Goal: Task Accomplishment & Management: Manage account settings

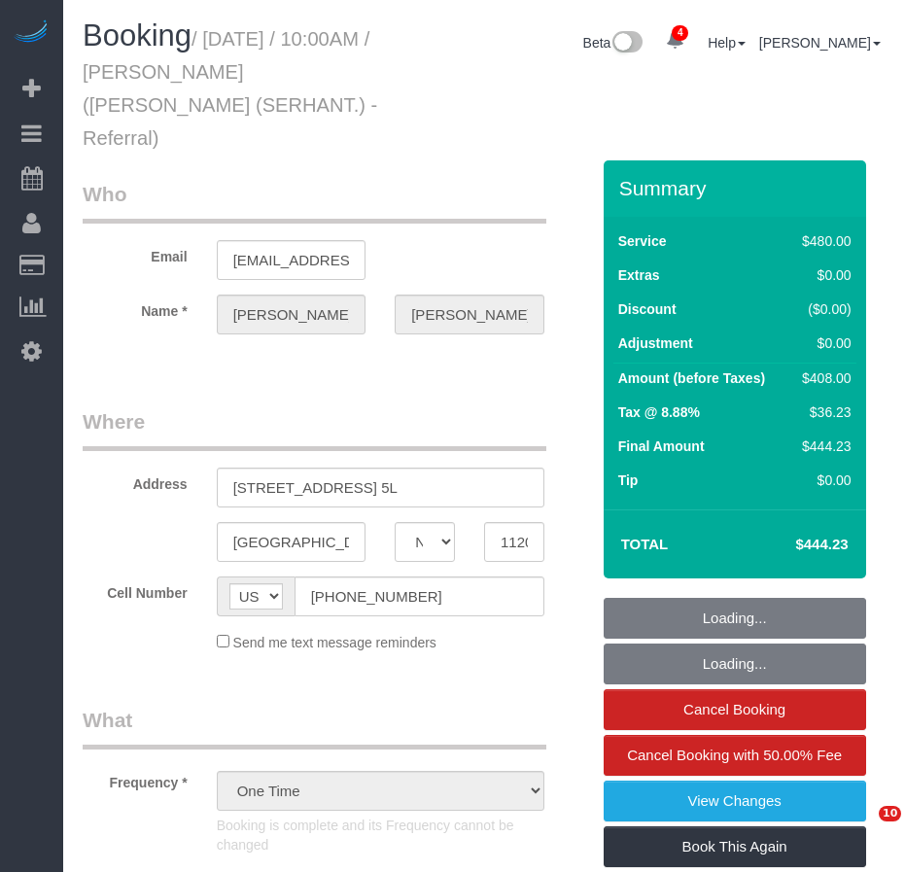
select select "NY"
select select "2"
select select "180"
select select "spot1"
select select "number:89"
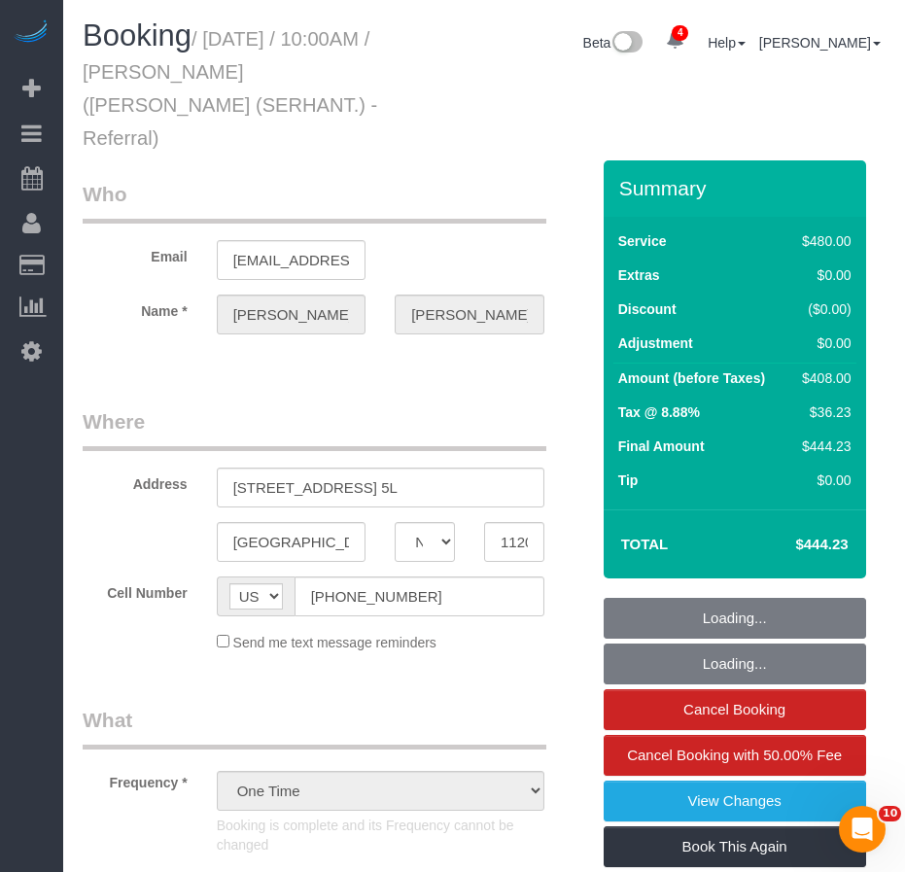
select select "number:90"
select select "number:15"
select select "number:7"
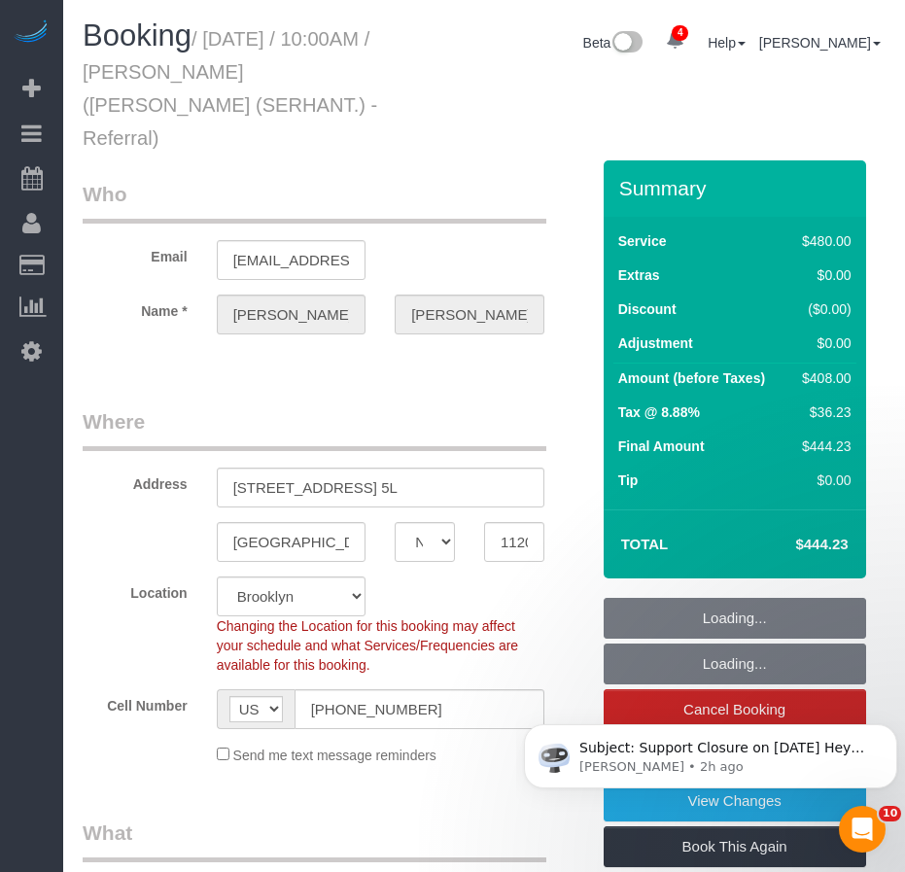
select select "object:1336"
click at [256, 240] on input "[EMAIL_ADDRESS][DOMAIN_NAME]" at bounding box center [292, 260] width 150 height 40
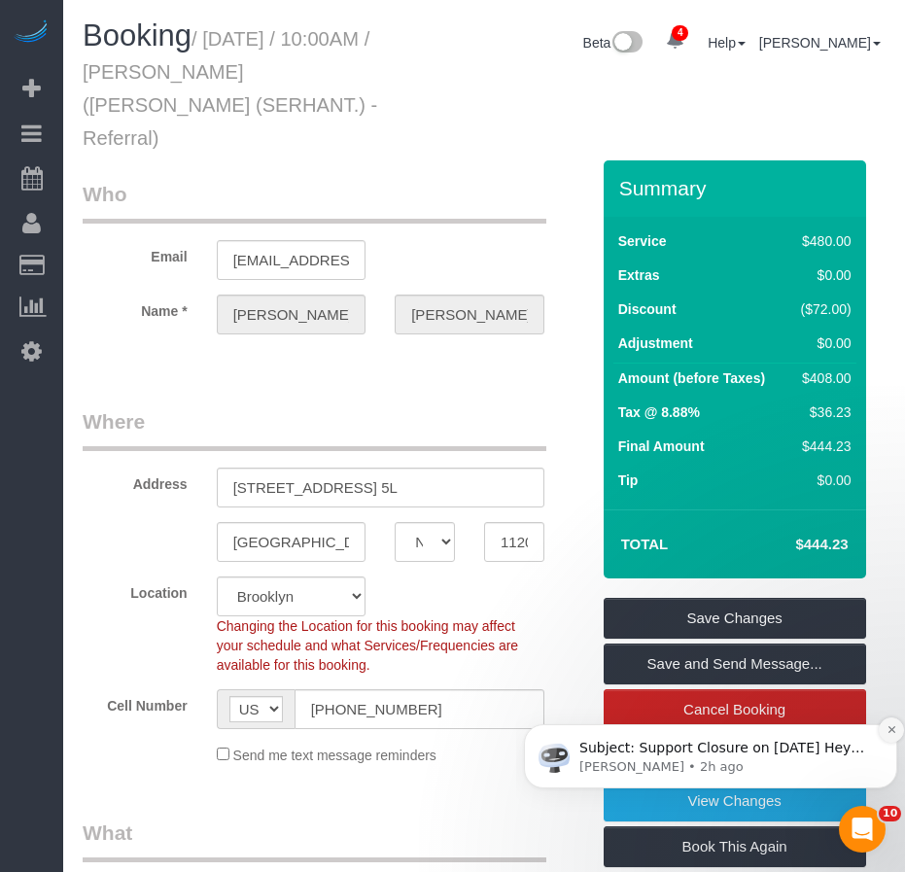
click at [888, 730] on icon "Dismiss notification" at bounding box center [892, 729] width 11 height 11
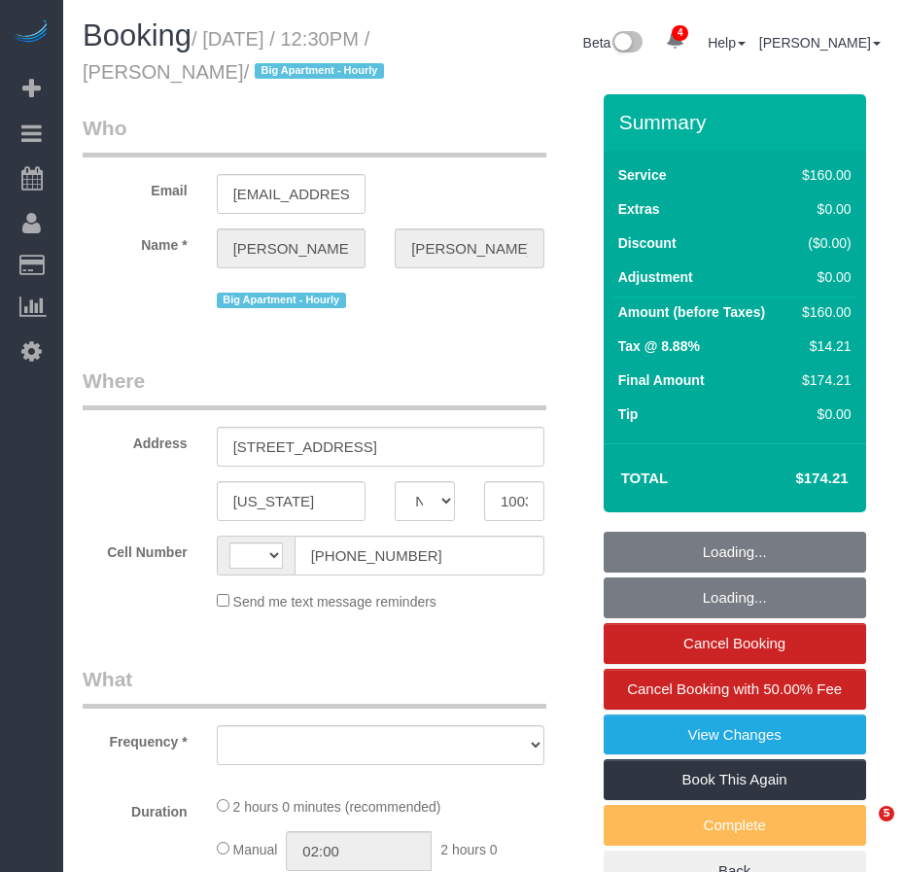
select select "NY"
select select "number:58"
select select "number:73"
select select "number:15"
select select "number:6"
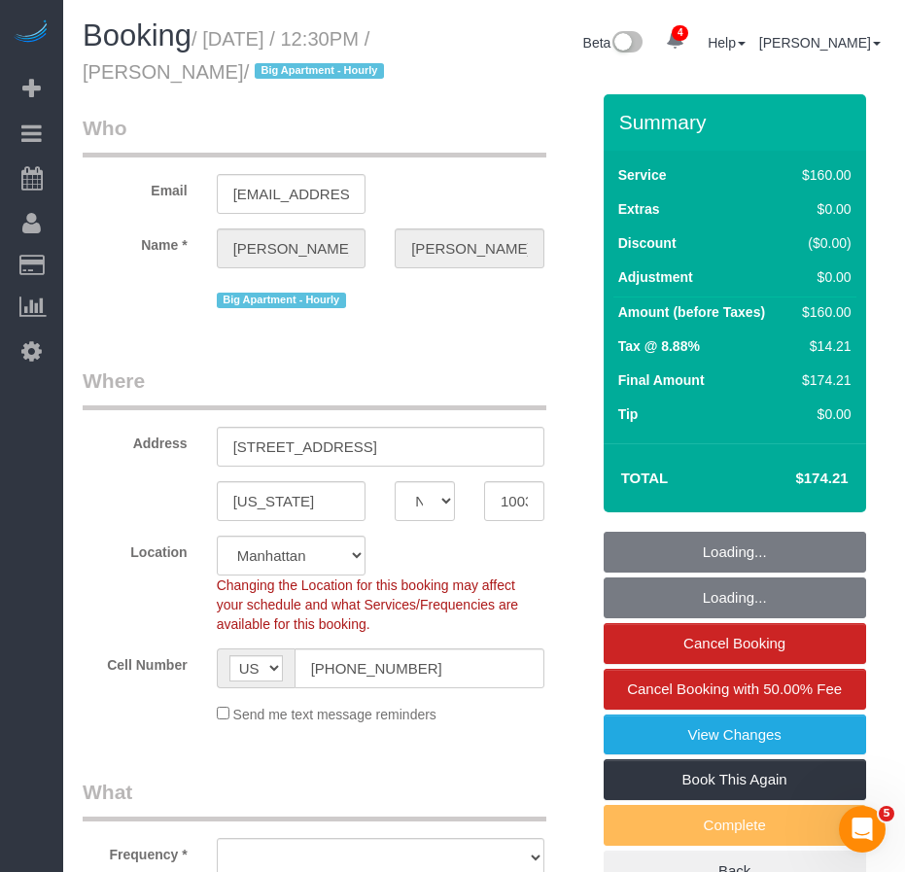
select select "string:US"
select select "object:1319"
select select "string:stripe-pm_1RzpcI4VGloSiKo7fsgAjWPB"
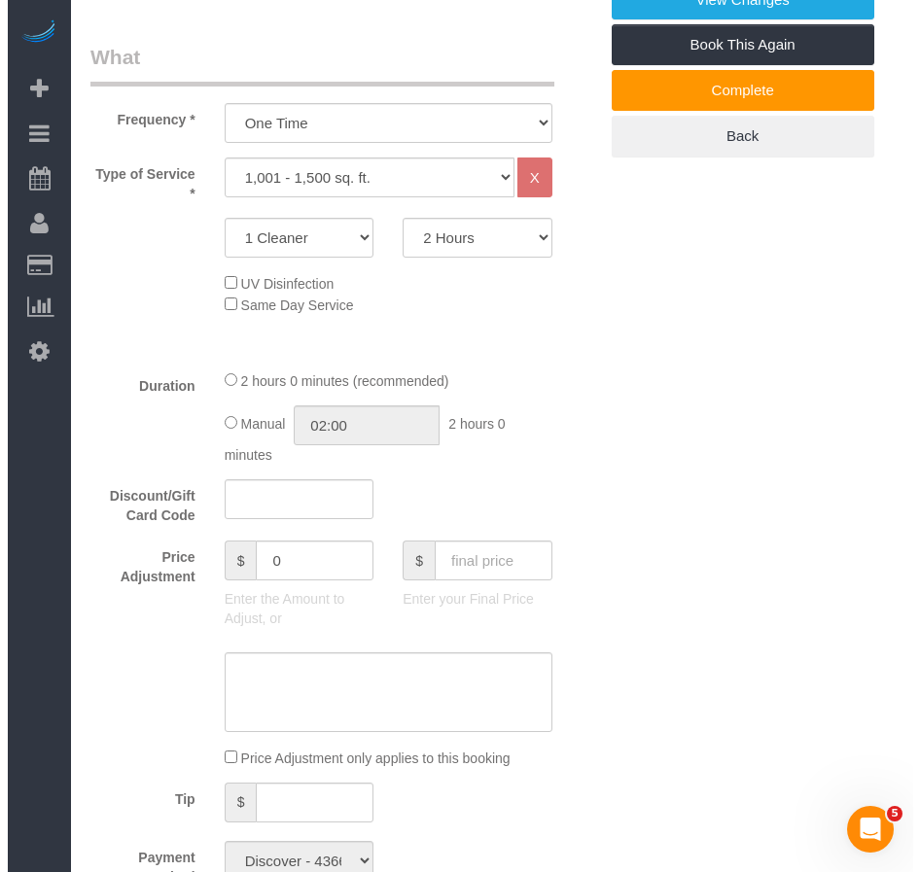
scroll to position [486, 0]
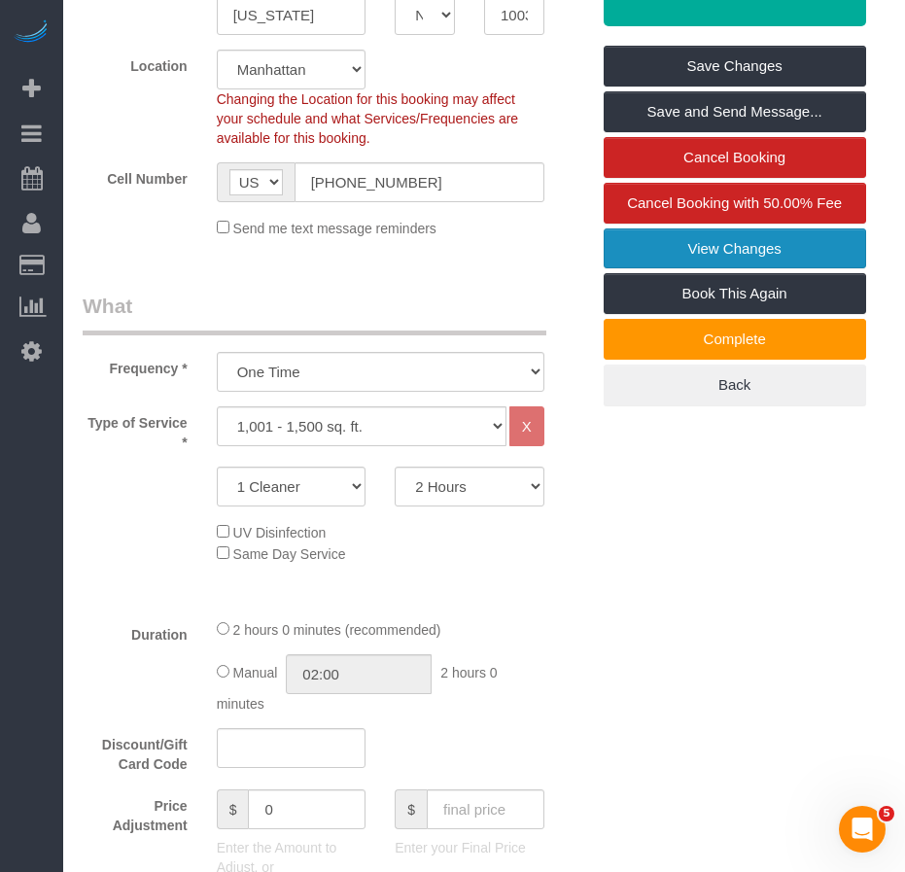
click at [667, 269] on link "View Changes" at bounding box center [735, 248] width 262 height 41
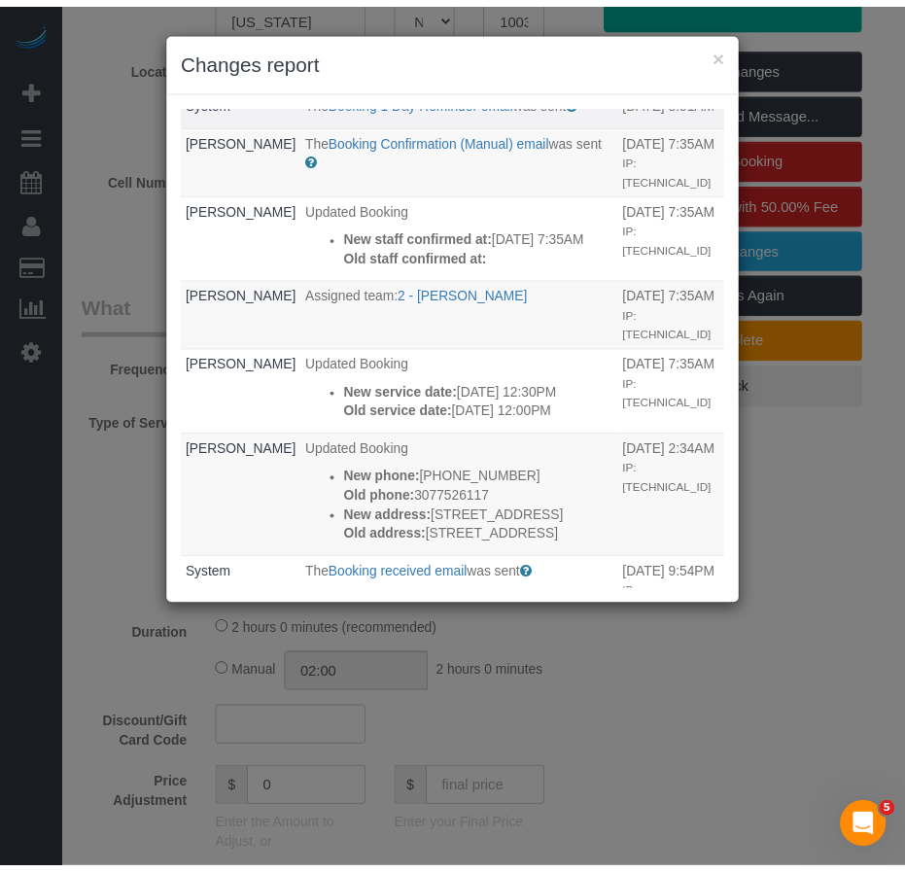
scroll to position [0, 0]
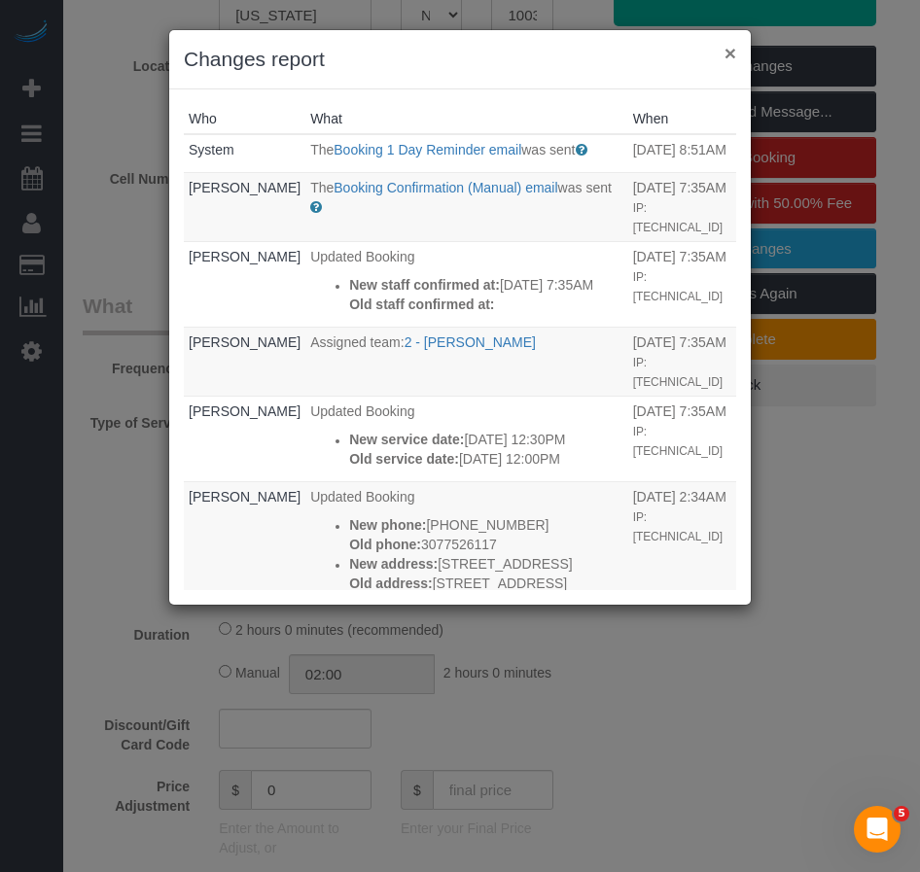
click at [733, 55] on button "×" at bounding box center [730, 53] width 12 height 20
